Goal: Transaction & Acquisition: Purchase product/service

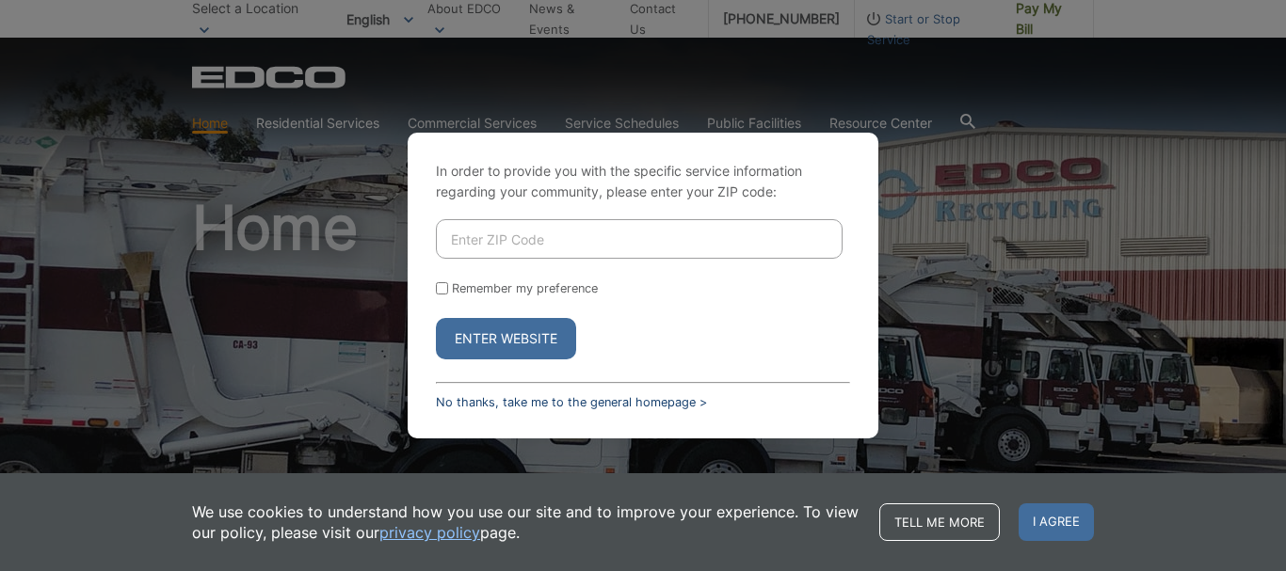
click at [557, 404] on link "No thanks, take me to the general homepage >" at bounding box center [571, 402] width 271 height 14
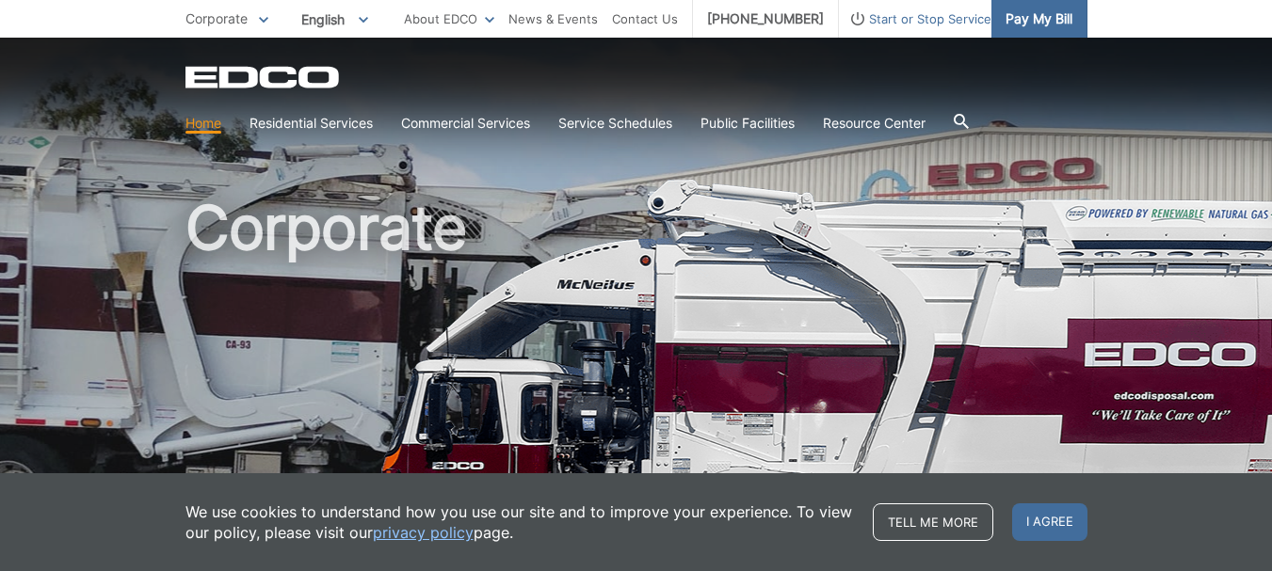
click at [1039, 25] on span "Pay My Bill" at bounding box center [1038, 18] width 67 height 21
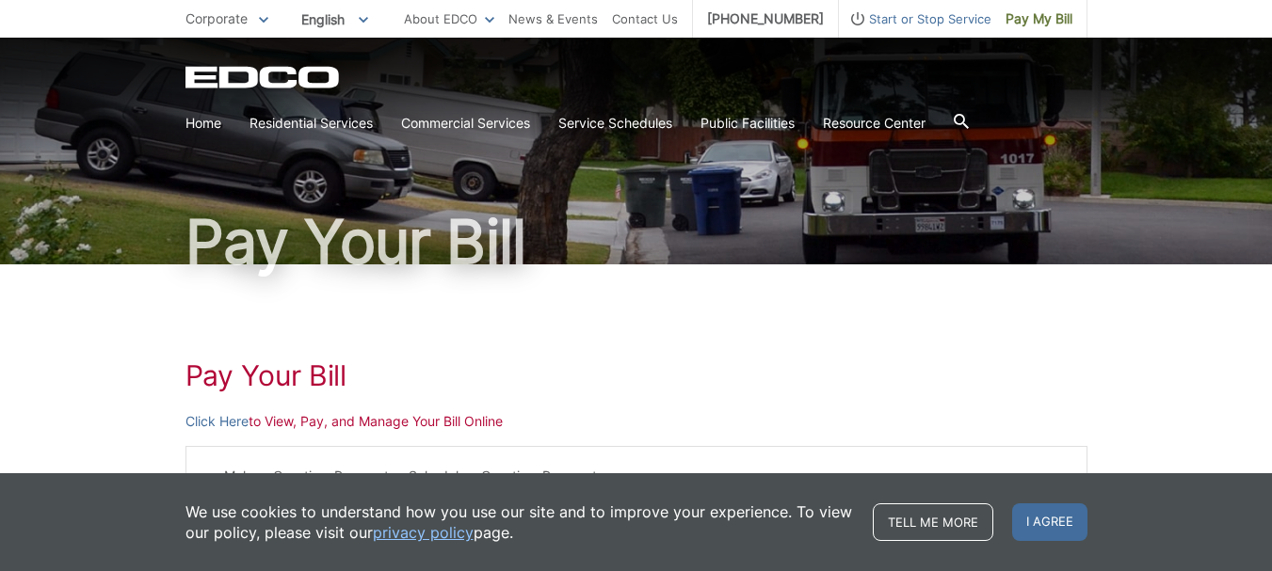
scroll to position [188, 0]
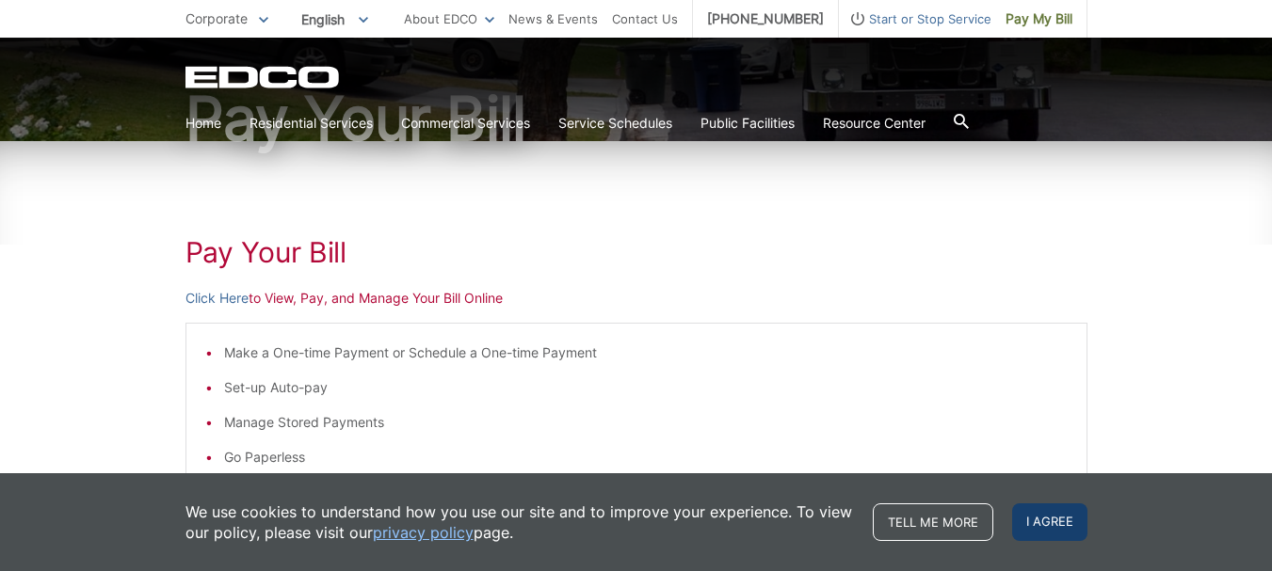
click at [1058, 517] on span "I agree" at bounding box center [1049, 523] width 75 height 38
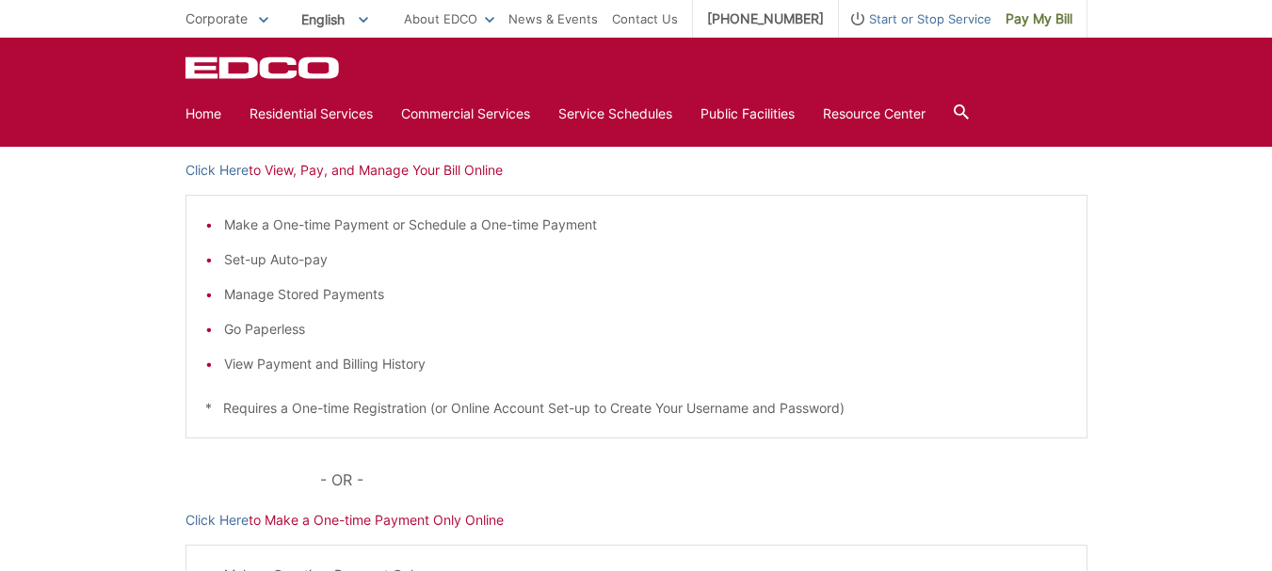
scroll to position [282, 0]
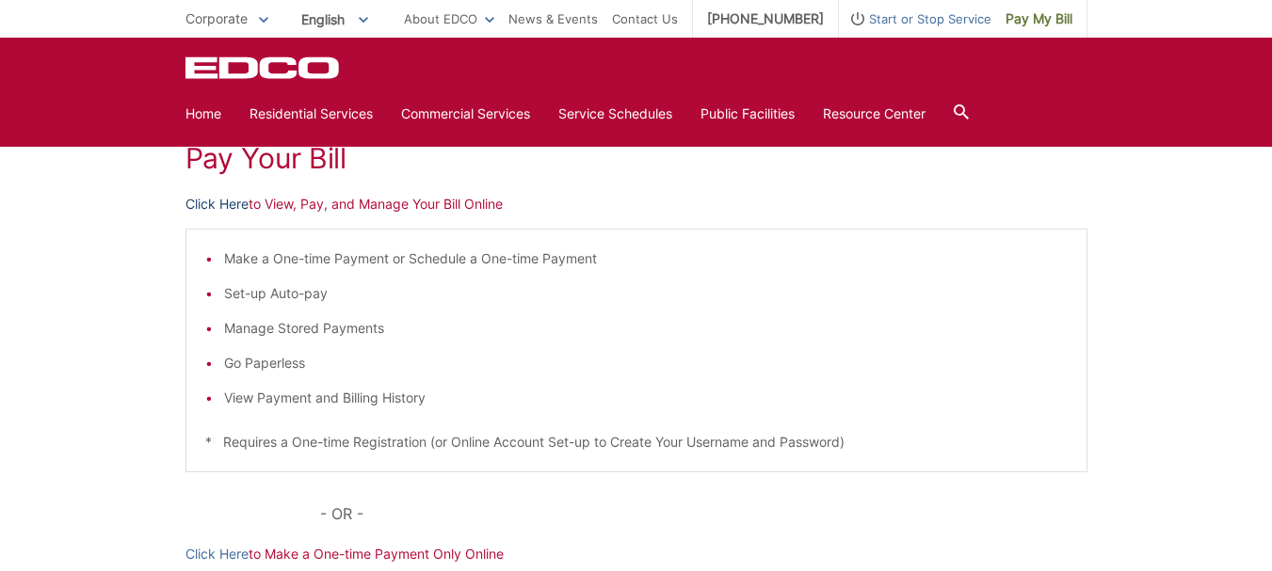
click at [233, 198] on link "Click Here" at bounding box center [216, 204] width 63 height 21
